Goal: Task Accomplishment & Management: Use online tool/utility

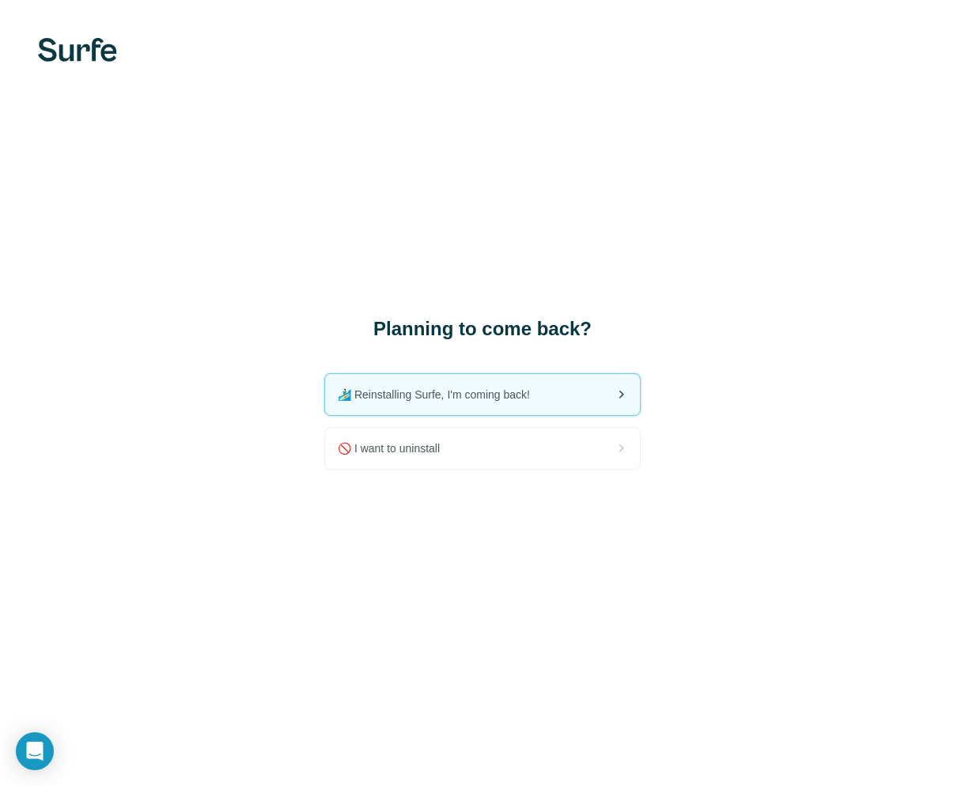
click at [509, 399] on span "🏄🏻‍♂️ Reinstalling Surfe, I'm coming back!" at bounding box center [440, 395] width 205 height 16
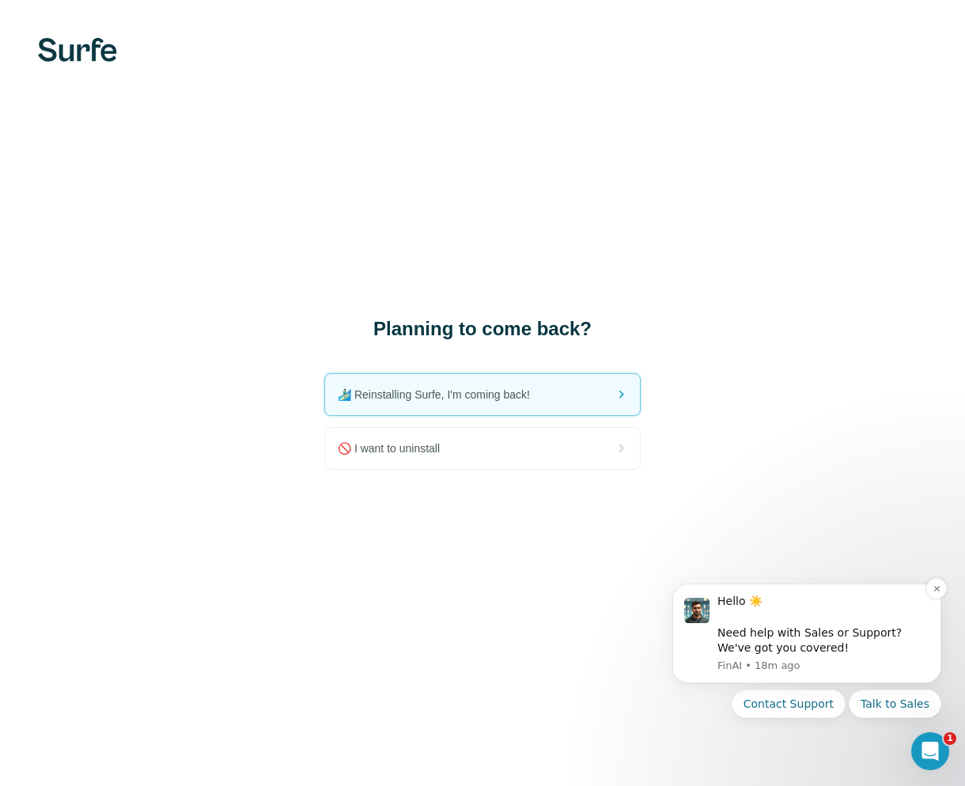
click at [788, 624] on div "Hello ☀️ ​ Need help with Sales or Support? We've got you covered!" at bounding box center [823, 625] width 212 height 62
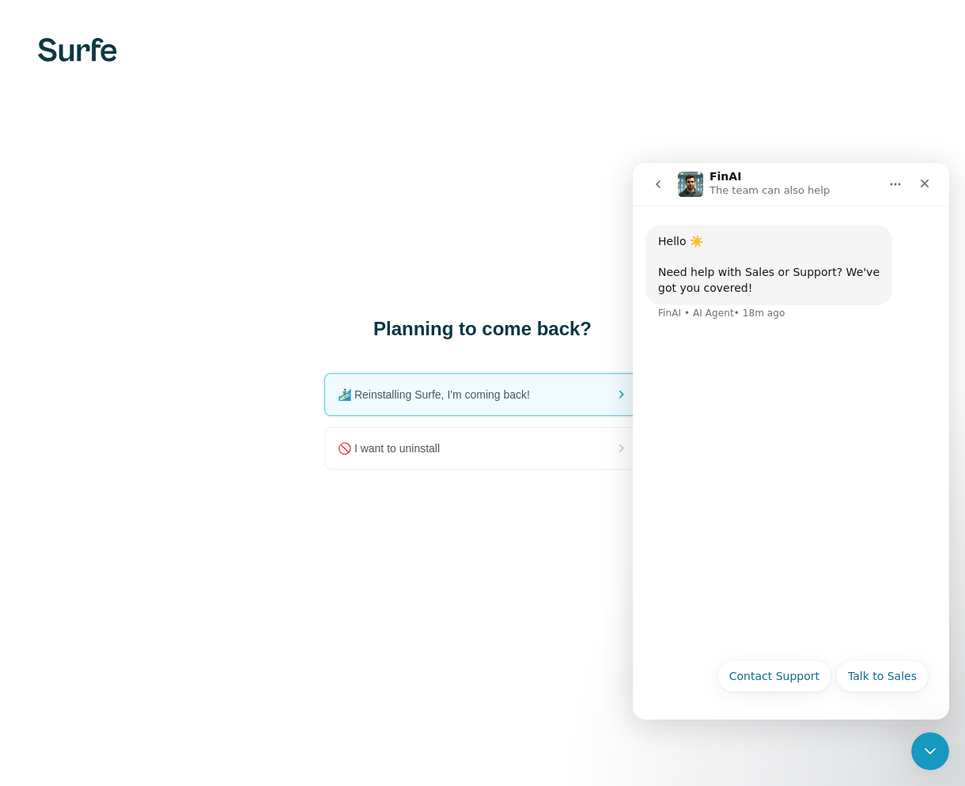
click at [792, 270] on div "Hello ☀️ ​ Need help with Sales or Support? We've got you covered!" at bounding box center [768, 265] width 221 height 62
click at [657, 190] on icon "go back" at bounding box center [658, 184] width 13 height 13
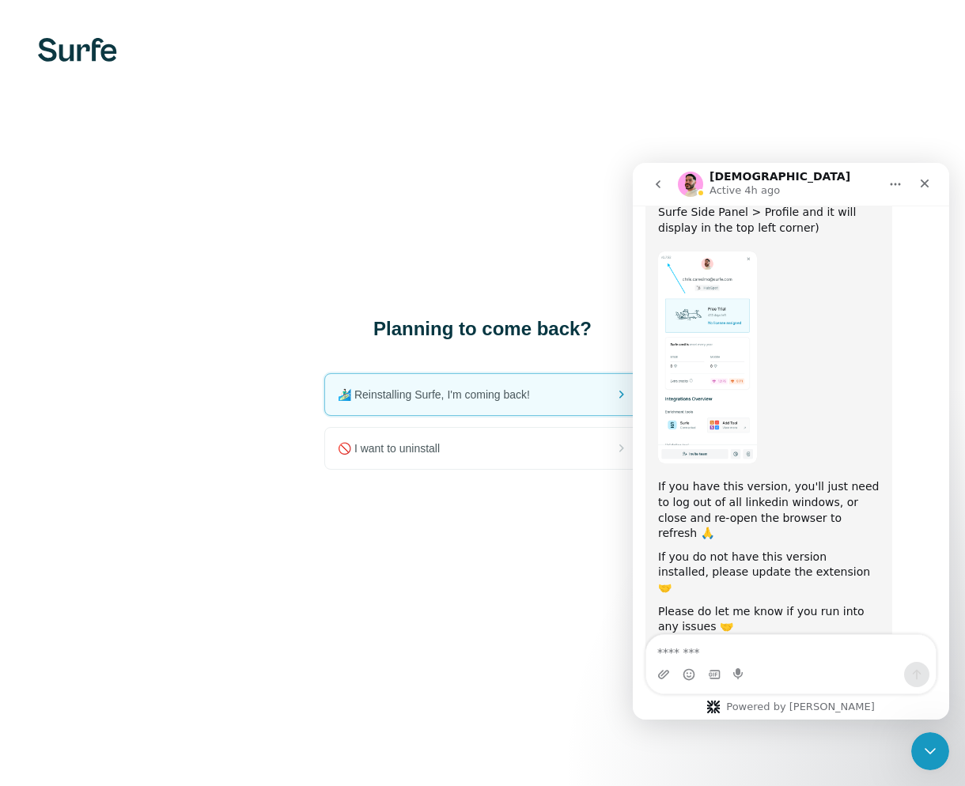
scroll to position [1479, 0]
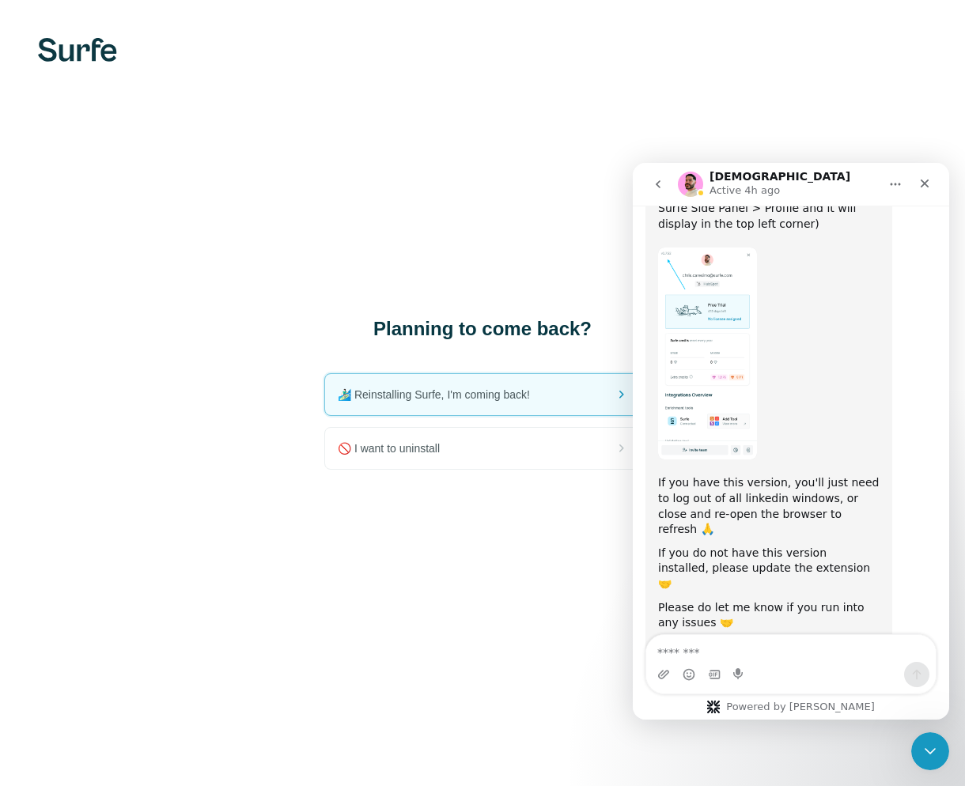
click at [743, 656] on textarea "Message…" at bounding box center [791, 648] width 290 height 27
type textarea "**********"
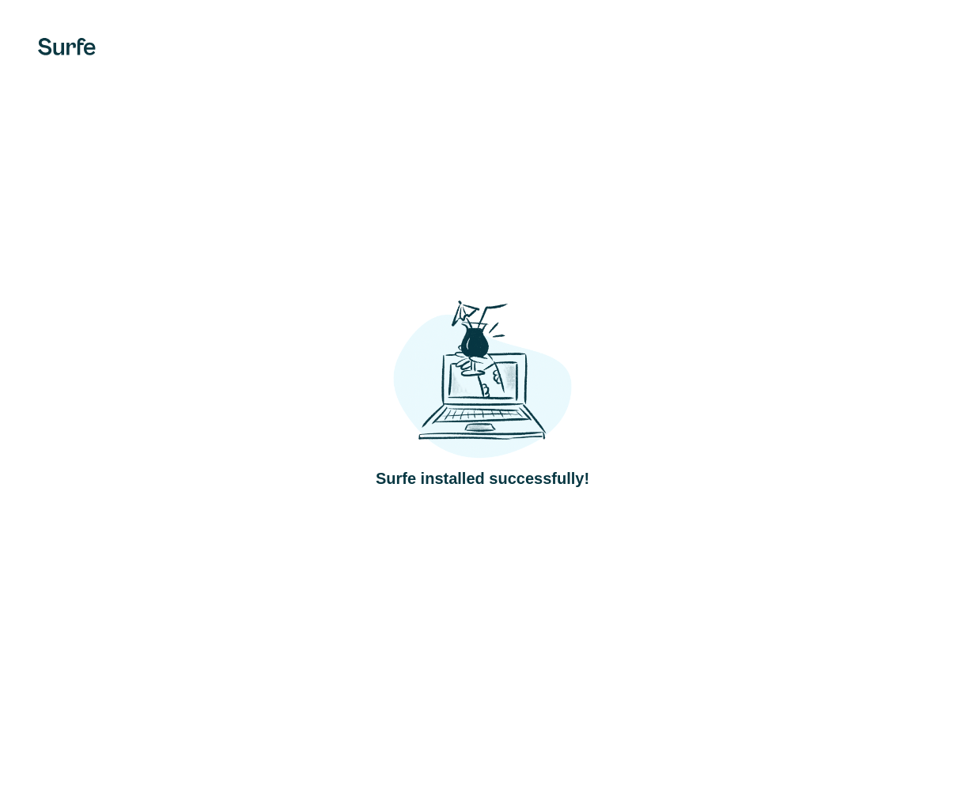
click at [522, 403] on img at bounding box center [482, 379] width 179 height 165
